Goal: Task Accomplishment & Management: Complete application form

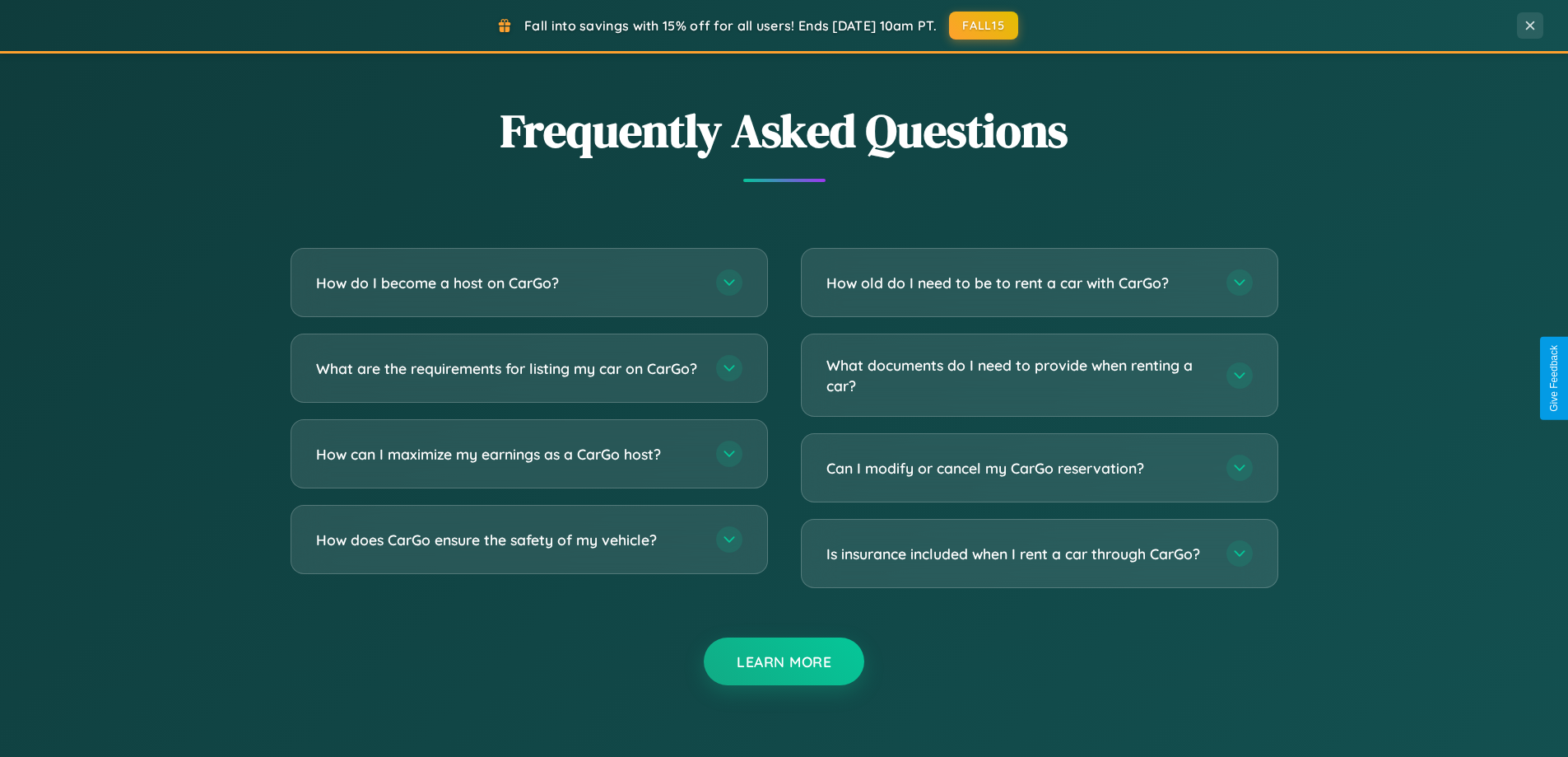
scroll to position [3168, 0]
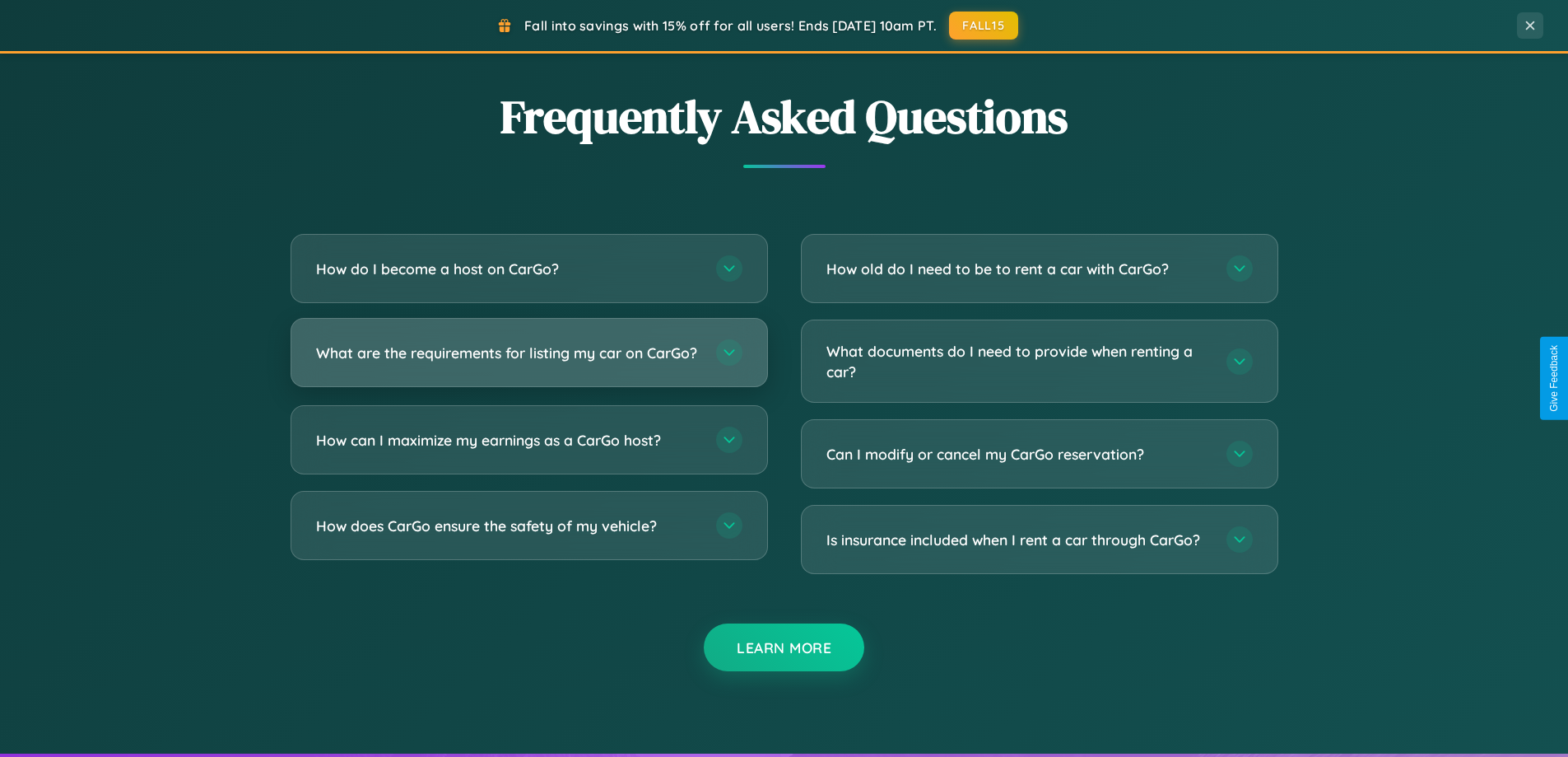
click at [529, 360] on h3 "What are the requirements for listing my car on CarGo?" at bounding box center [508, 352] width 383 height 20
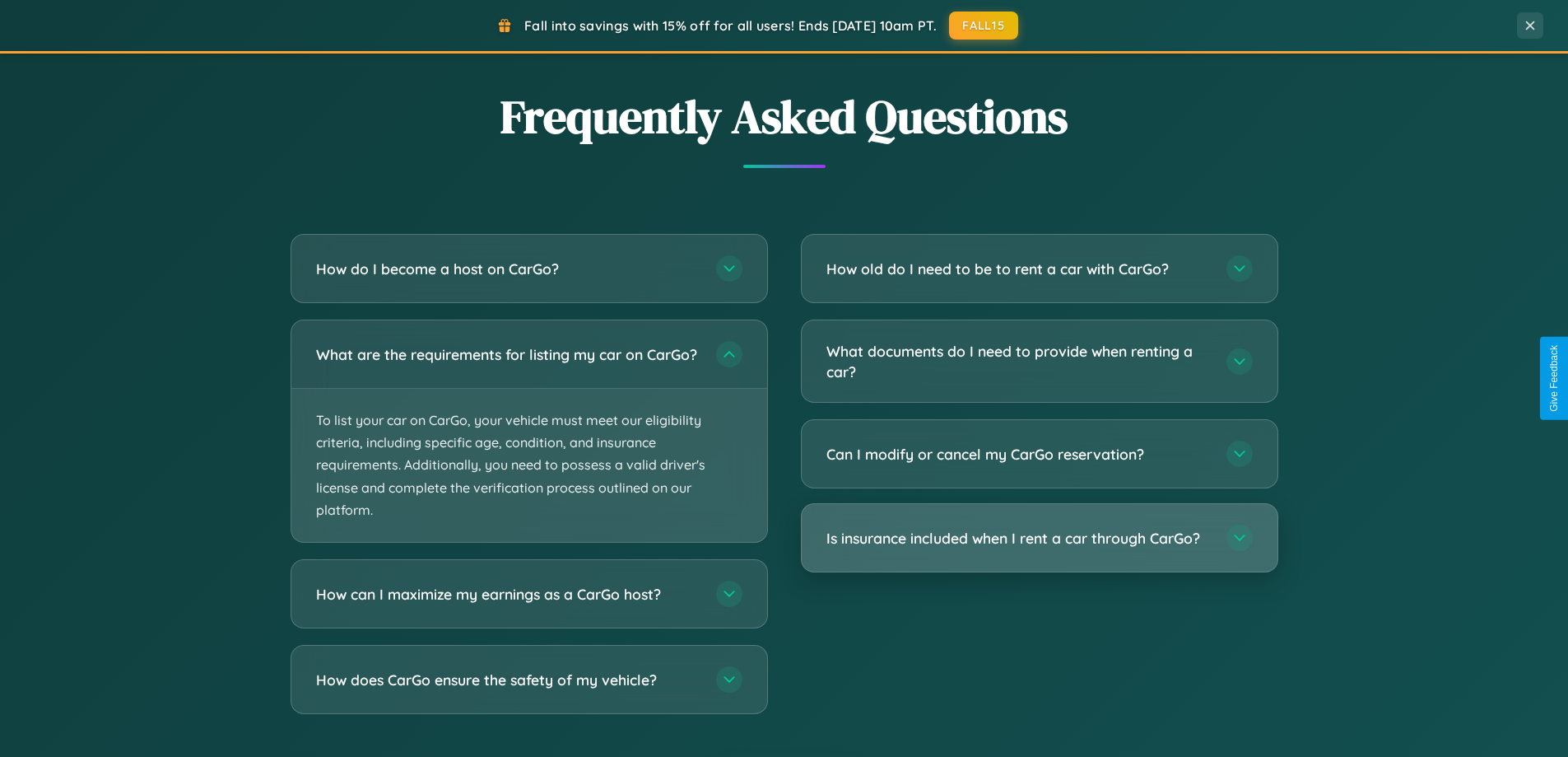
click at [1038, 539] on h3 "Is insurance included when I rent a car through CarGo?" at bounding box center [1018, 538] width 383 height 20
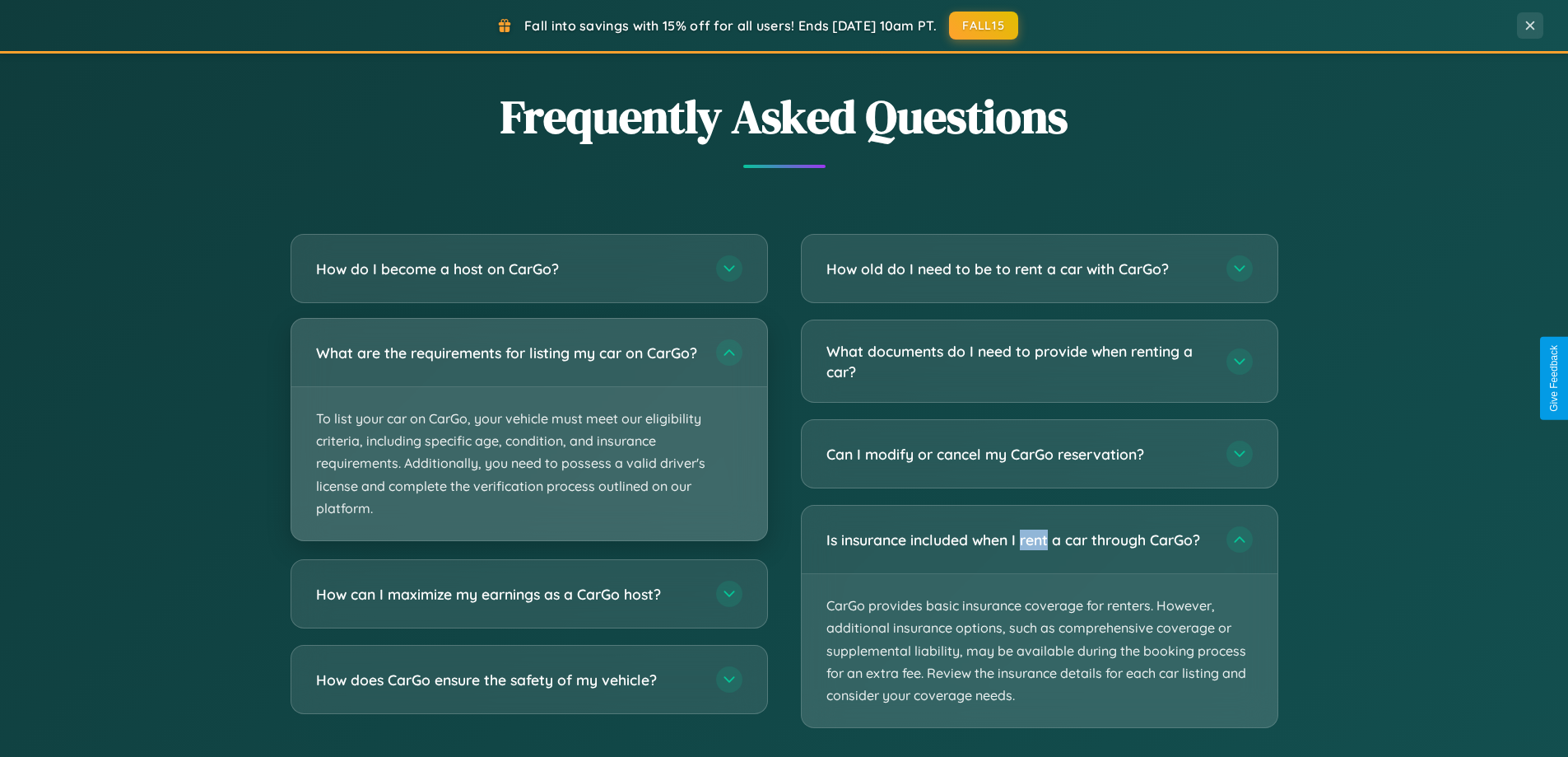
click at [529, 436] on p "To list your car on CarGo, your vehicle must meet our eligibility criteria, inc…" at bounding box center [529, 464] width 476 height 153
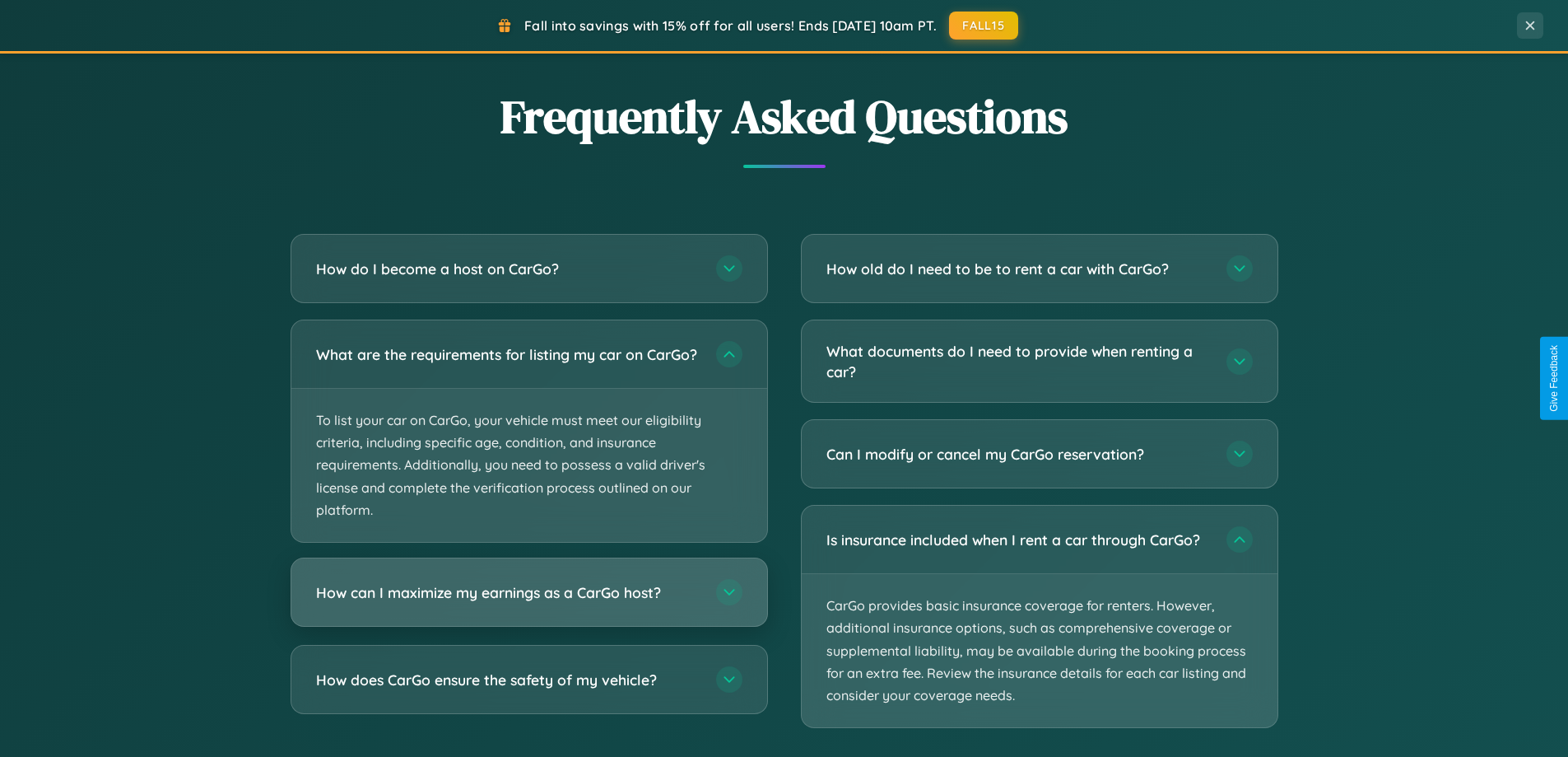
click at [529, 603] on h3 "How can I maximize my earnings as a CarGo host?" at bounding box center [508, 591] width 383 height 20
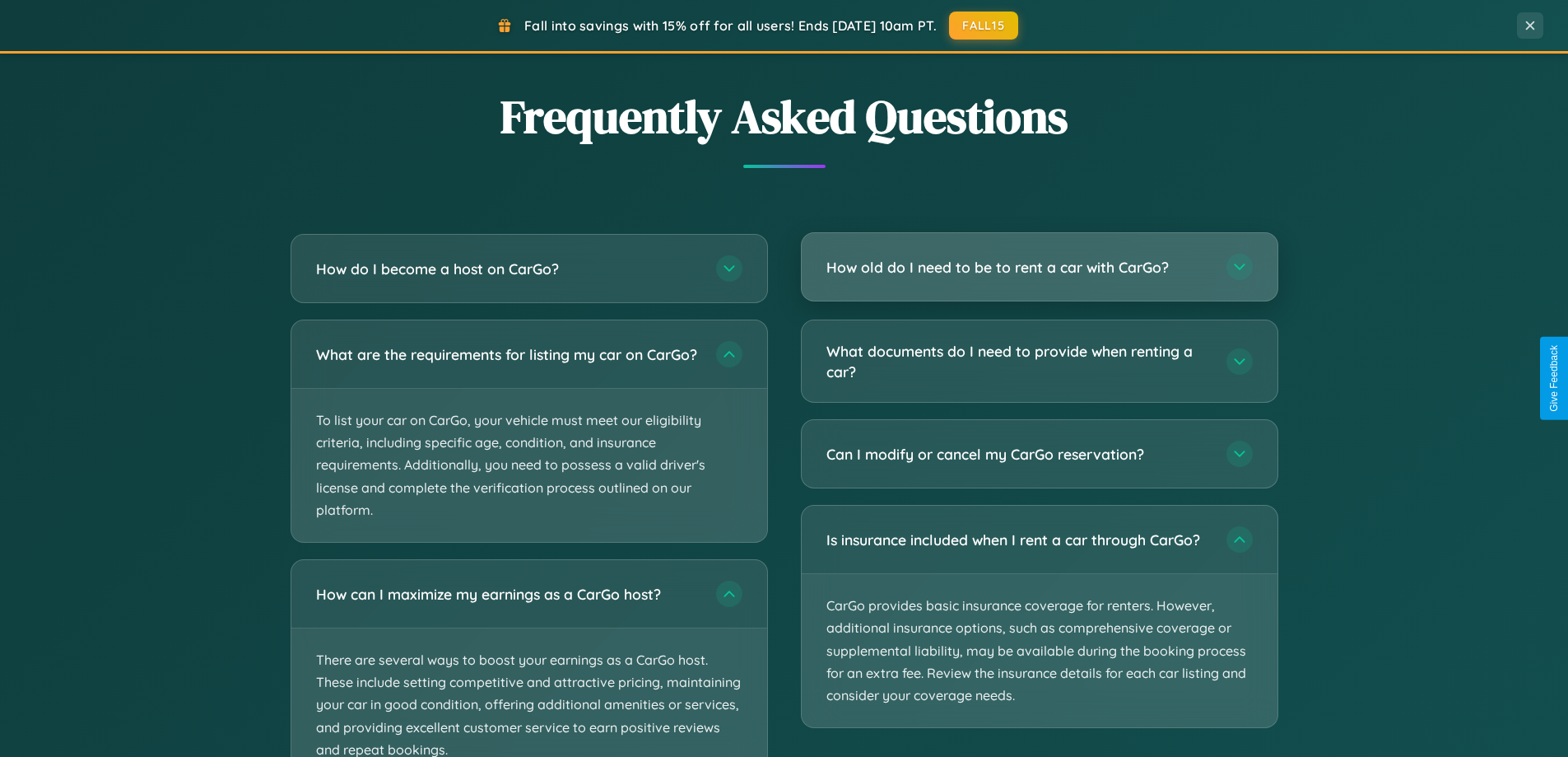
click at [1038, 266] on h3 "How old do I need to be to rent a car with CarGo?" at bounding box center [1018, 266] width 383 height 20
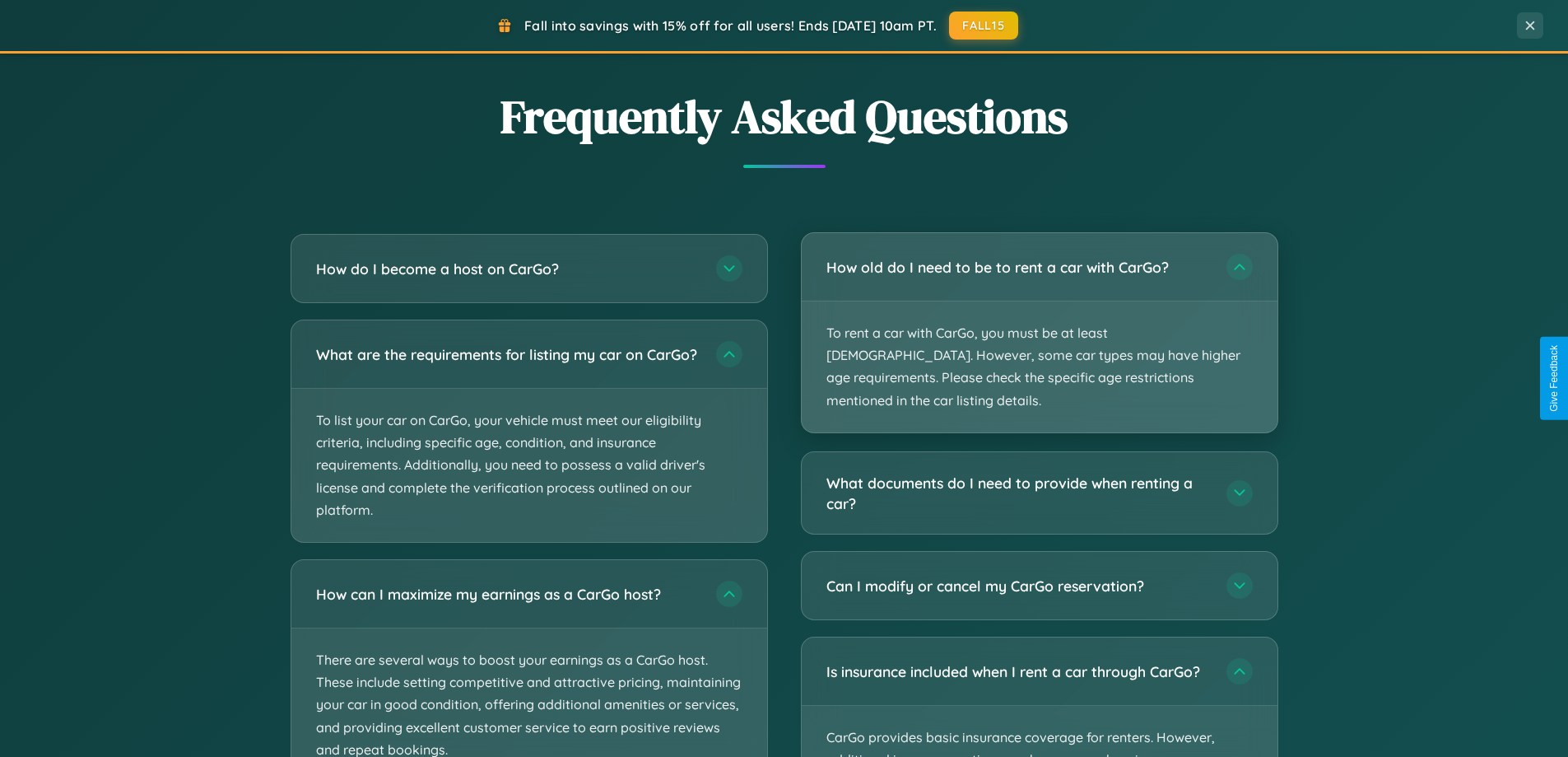
click at [1038, 321] on p "To rent a car with CarGo, you must be at least [DEMOGRAPHIC_DATA]. However, som…" at bounding box center [1039, 366] width 476 height 131
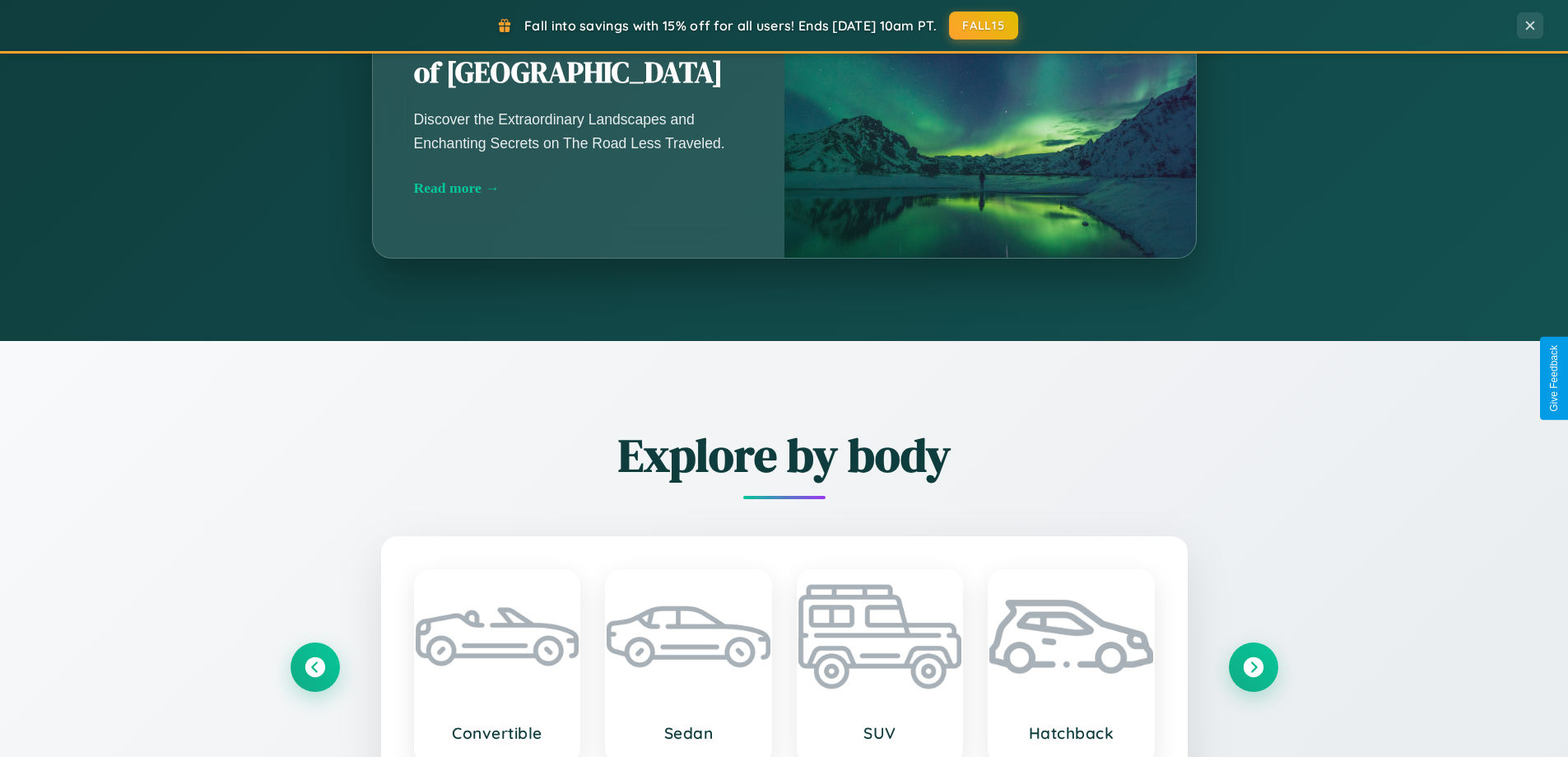
scroll to position [710, 0]
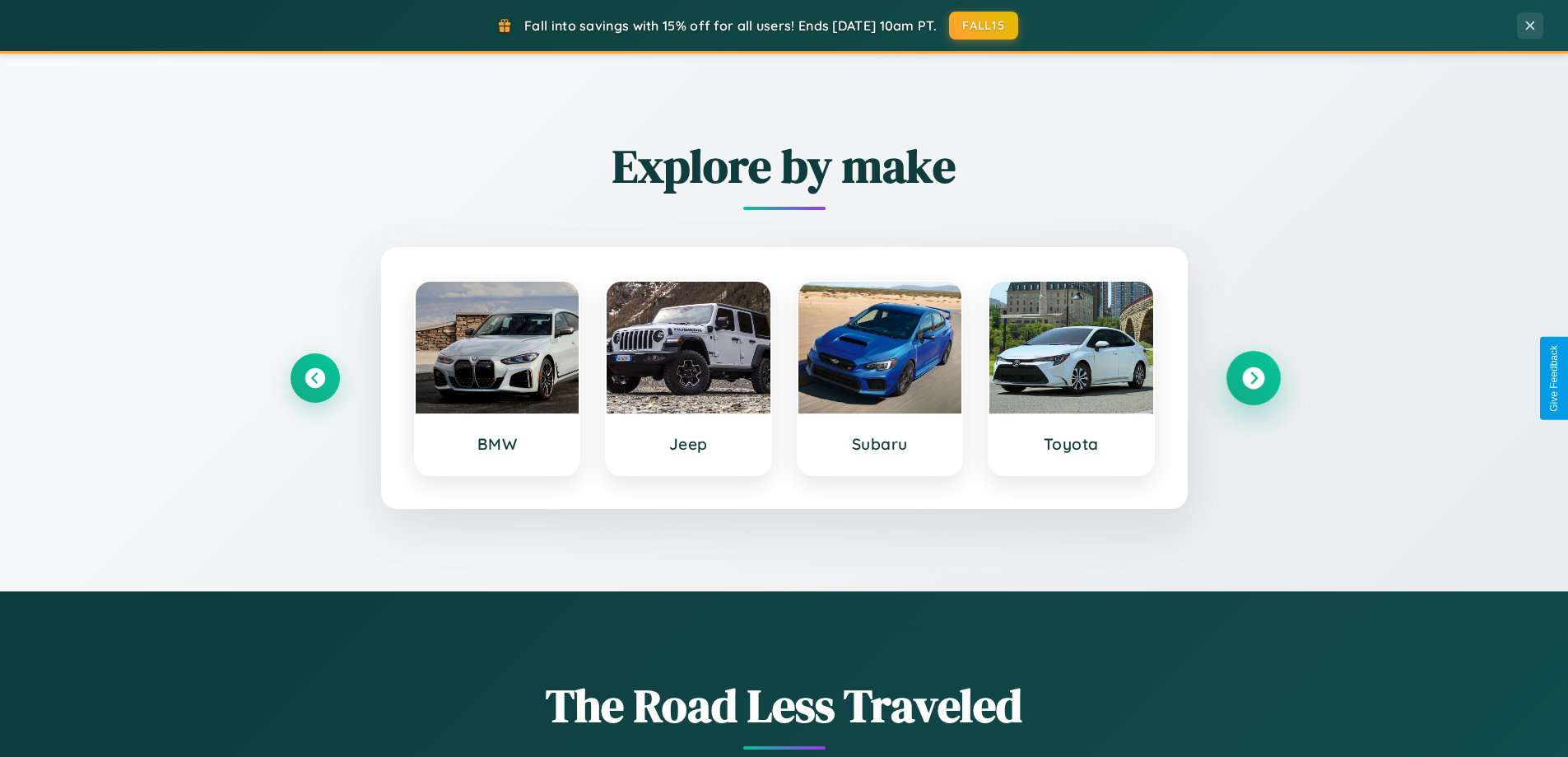
click at [1253, 378] on icon at bounding box center [1252, 378] width 22 height 22
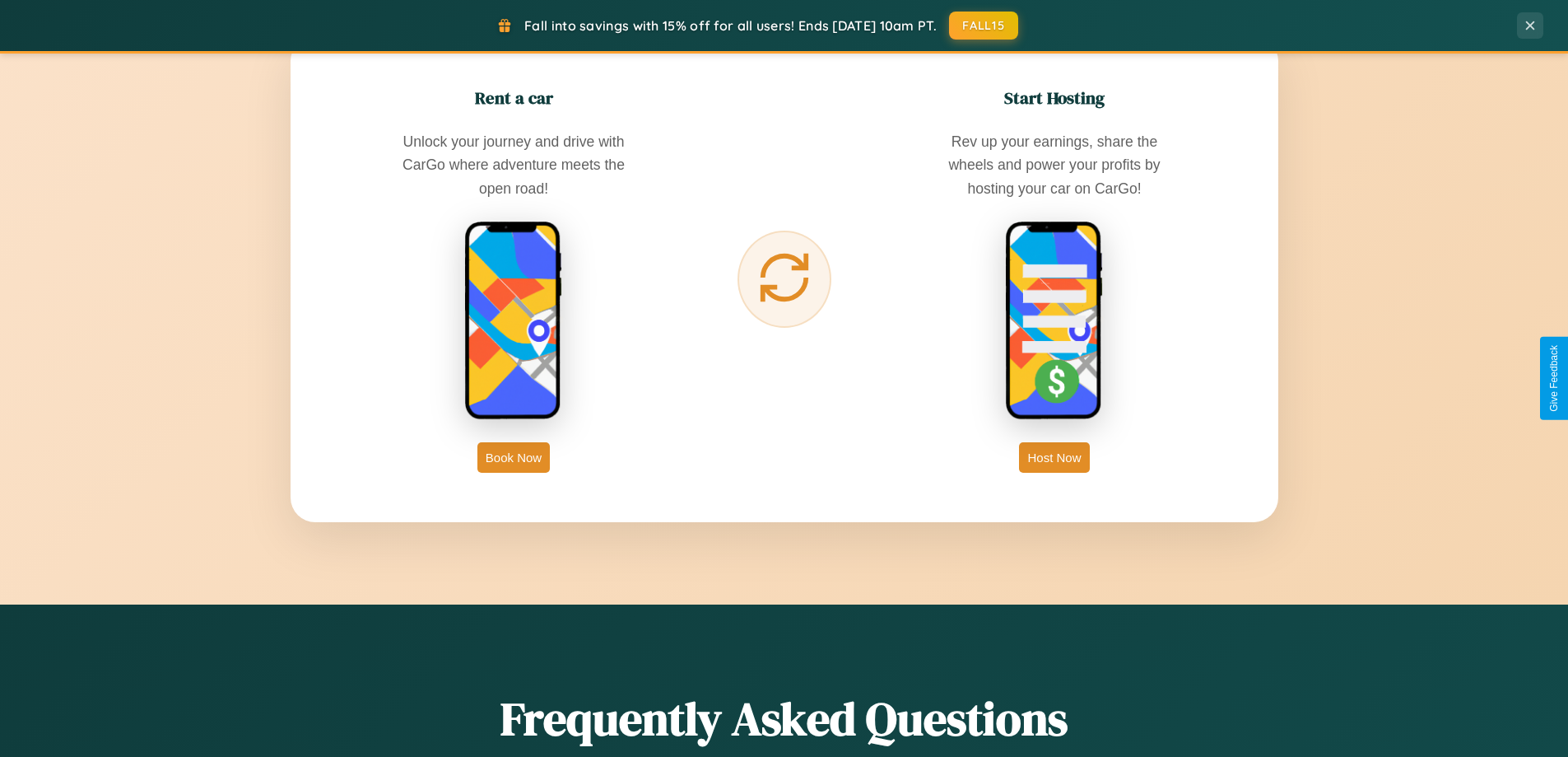
scroll to position [2646, 0]
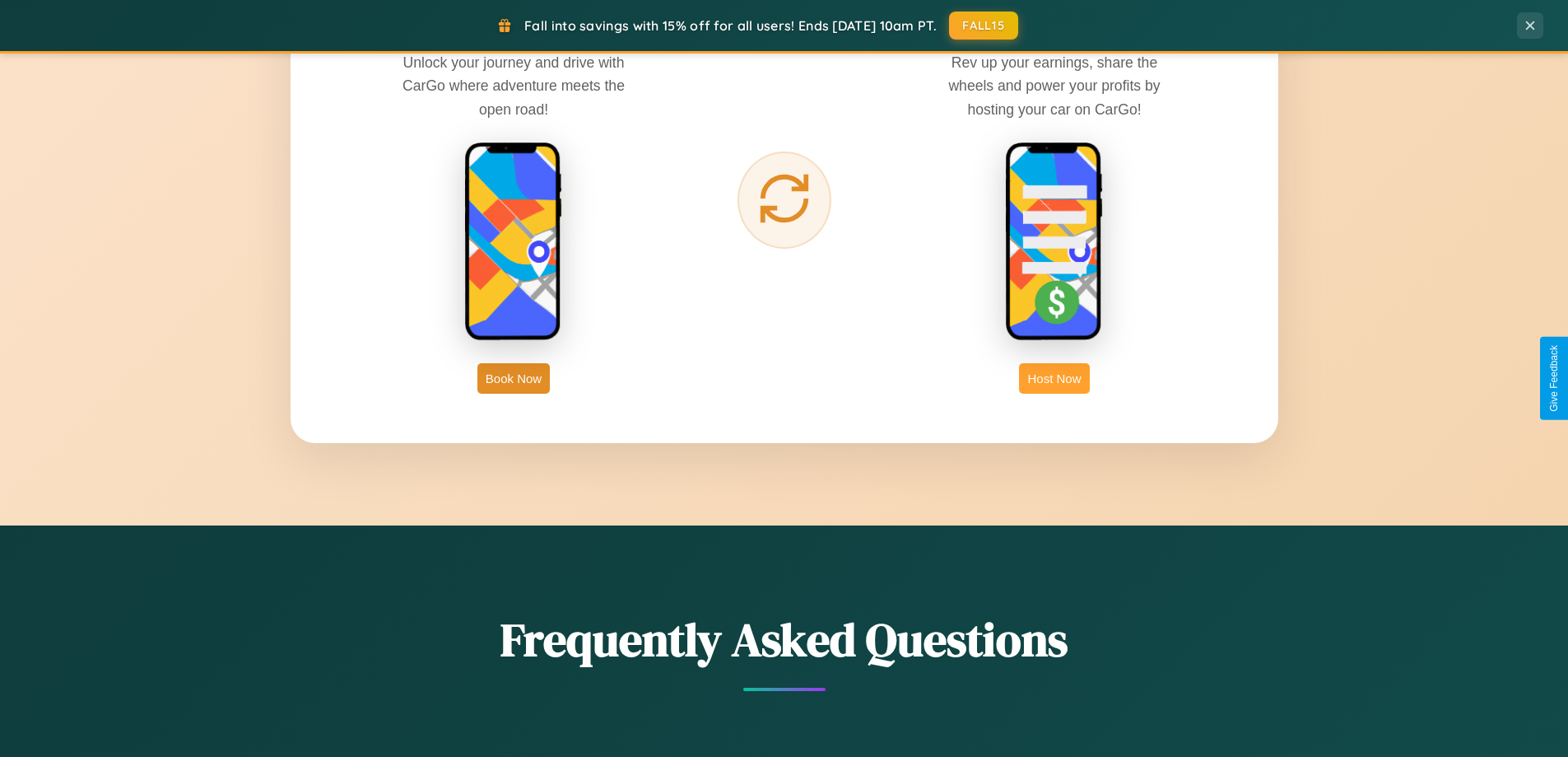
click at [1055, 378] on button "Host Now" at bounding box center [1054, 378] width 70 height 31
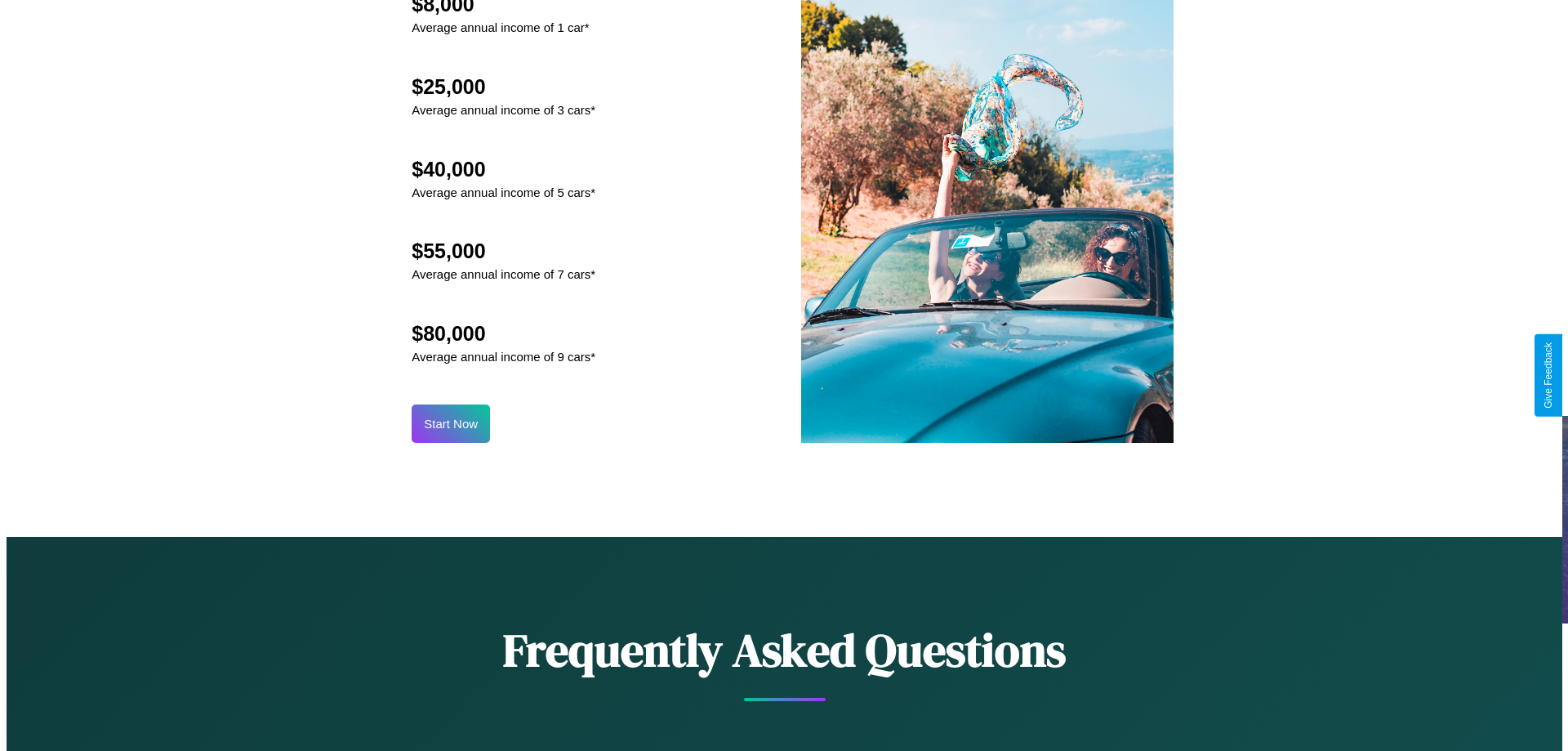
scroll to position [1703, 0]
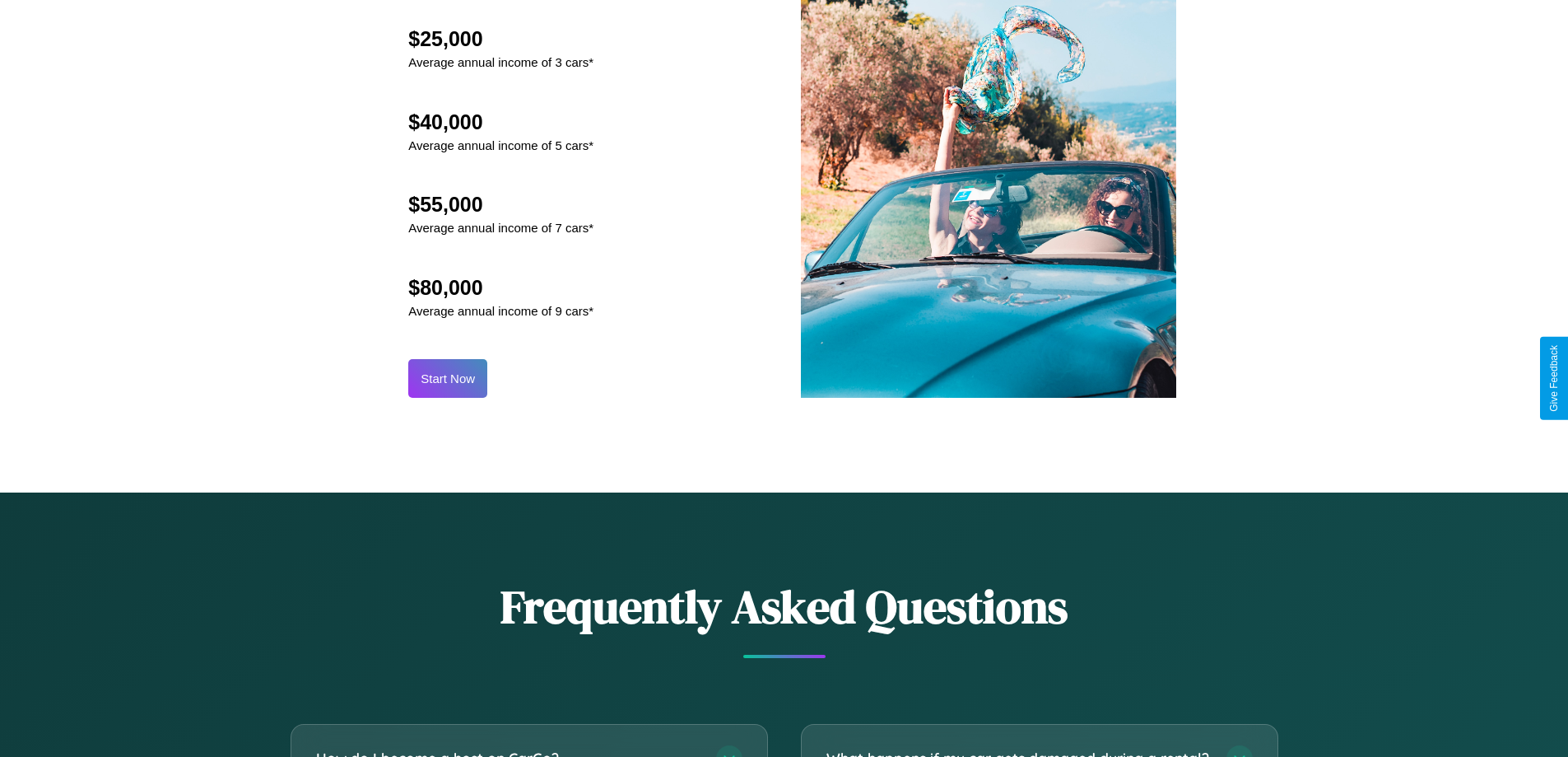
click at [447, 378] on button "Start Now" at bounding box center [447, 378] width 79 height 38
